Goal: Find contact information: Find contact information

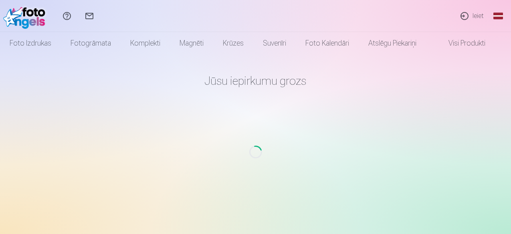
scroll to position [135, 0]
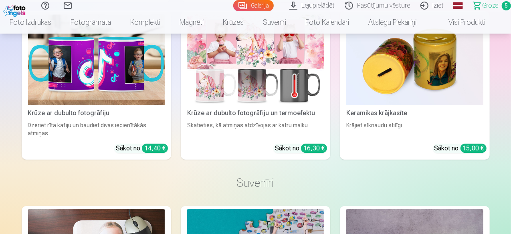
scroll to position [2720, 0]
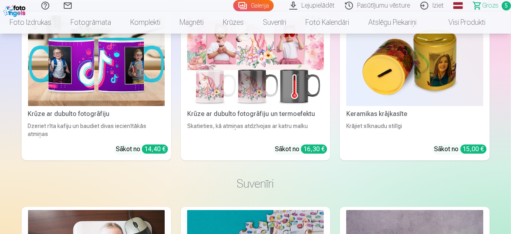
click at [482, 4] on span "Grozs" at bounding box center [490, 6] width 16 height 10
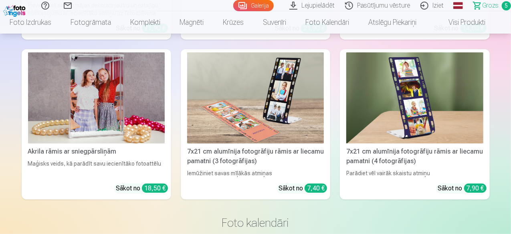
scroll to position [3205, 0]
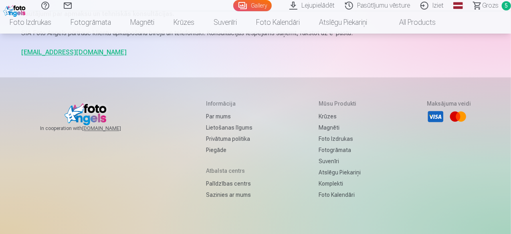
scroll to position [782, 0]
click at [207, 169] on h5 "Atbalsta centrs" at bounding box center [229, 171] width 46 height 8
click at [206, 185] on link "Palīdzības centrs" at bounding box center [229, 183] width 46 height 11
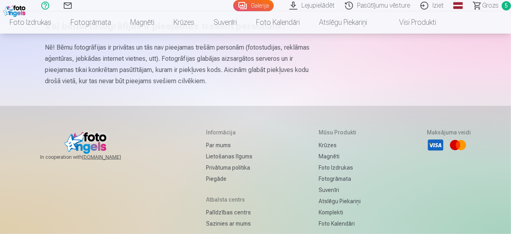
scroll to position [527, 0]
click at [362, 4] on link "Pasūtījumu vēsture" at bounding box center [378, 5] width 75 height 11
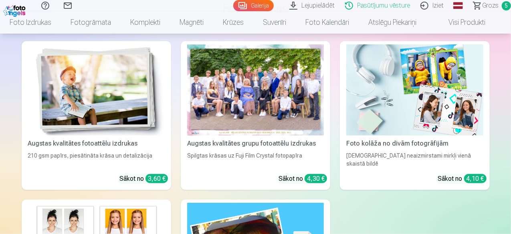
scroll to position [229, 0]
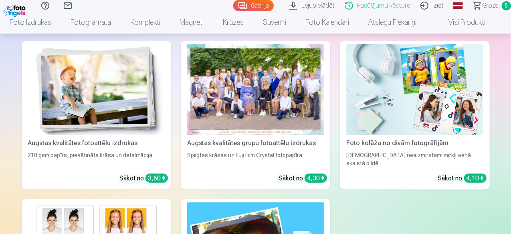
click at [56, 5] on link "Palīdzības centrs" at bounding box center [45, 5] width 22 height 11
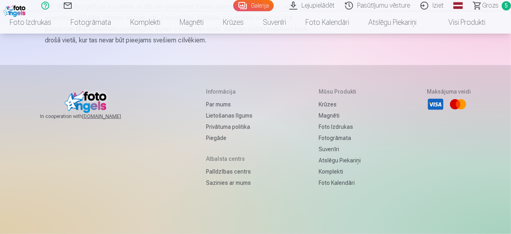
scroll to position [568, 0]
click at [79, 5] on link "Sazinies ar mums" at bounding box center [67, 5] width 22 height 11
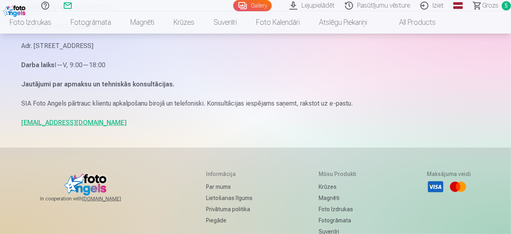
scroll to position [126, 0]
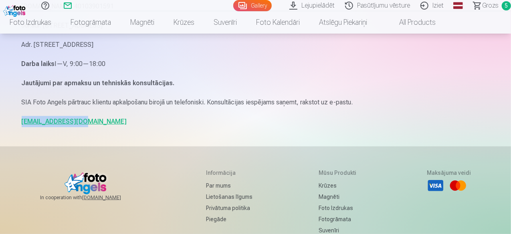
drag, startPoint x: 76, startPoint y: 123, endPoint x: 17, endPoint y: 123, distance: 59.3
click at [17, 123] on div "Sazinies ar mums SIA Foto Angels Reg.Nr. 40103901591 Jur.adr. Rīga, Dzelzavas i…" at bounding box center [255, 120] width 481 height 493
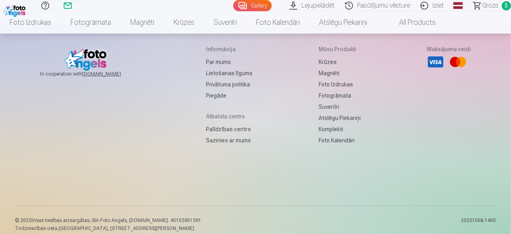
scroll to position [258, 0]
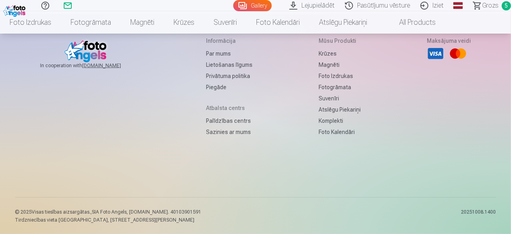
click at [79, 3] on link "Sazinies ar mums" at bounding box center [67, 5] width 22 height 11
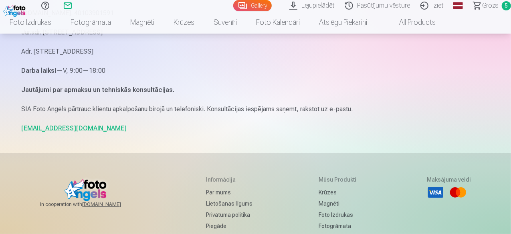
scroll to position [120, 0]
